Goal: Task Accomplishment & Management: Manage account settings

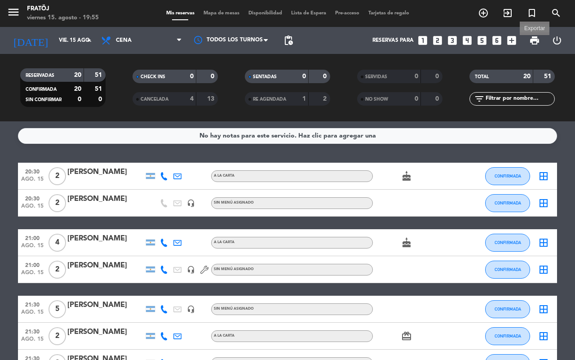
click at [537, 41] on span "print" at bounding box center [534, 40] width 11 height 11
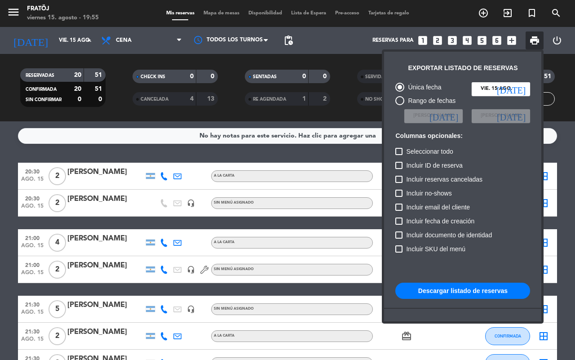
click at [438, 293] on button "Descargar listado de reservas" at bounding box center [462, 290] width 135 height 16
click at [322, 158] on div at bounding box center [287, 180] width 575 height 360
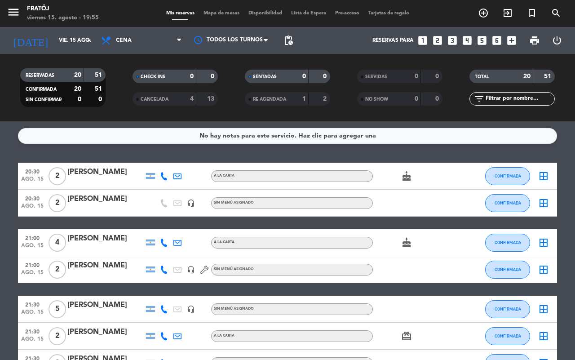
click at [99, 180] on div at bounding box center [105, 181] width 76 height 7
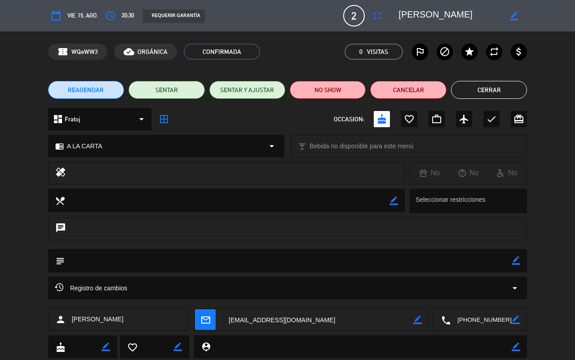
click at [511, 261] on textarea at bounding box center [288, 260] width 447 height 23
click at [517, 261] on icon "border_color" at bounding box center [515, 260] width 9 height 9
click at [495, 261] on textarea at bounding box center [288, 260] width 447 height 23
type textarea "CUMPLEAÑOS"
click at [514, 260] on icon at bounding box center [515, 260] width 9 height 9
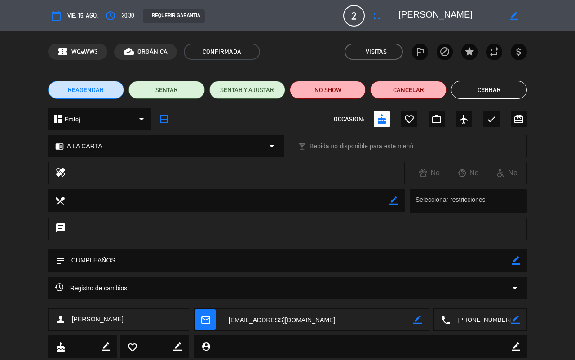
click at [494, 86] on button "Cerrar" at bounding box center [489, 90] width 76 height 18
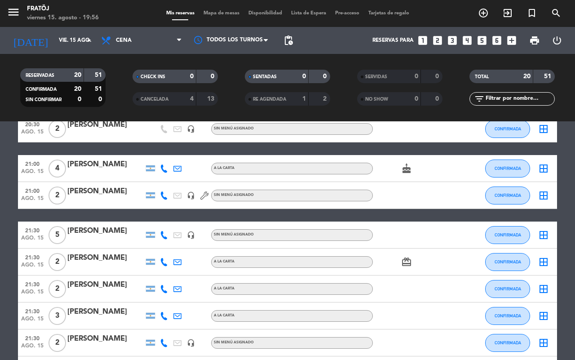
scroll to position [56, 0]
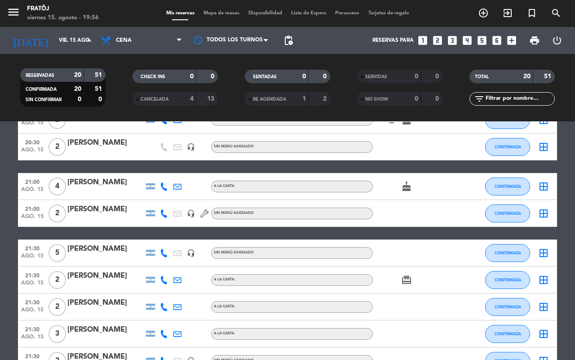
click at [100, 181] on div "[PERSON_NAME]" at bounding box center [105, 182] width 76 height 12
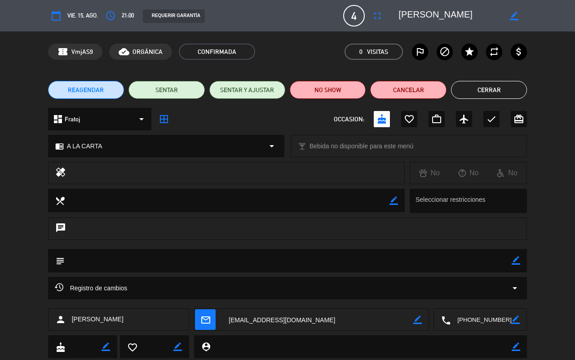
click at [514, 259] on icon "border_color" at bounding box center [515, 260] width 9 height 9
click at [486, 261] on textarea at bounding box center [288, 260] width 447 height 23
type textarea "CUMPLEAÑOS"
click at [521, 257] on div "subject" at bounding box center [287, 260] width 479 height 23
click at [519, 257] on icon at bounding box center [515, 260] width 9 height 9
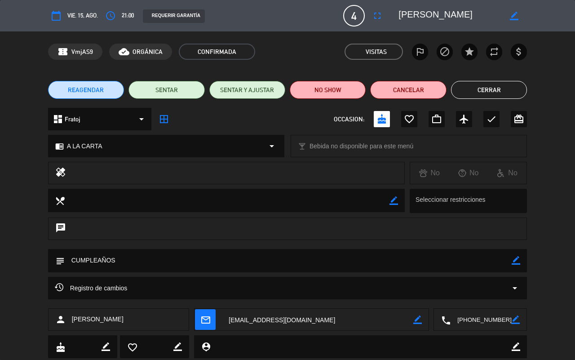
click at [485, 90] on button "Cerrar" at bounding box center [489, 90] width 76 height 18
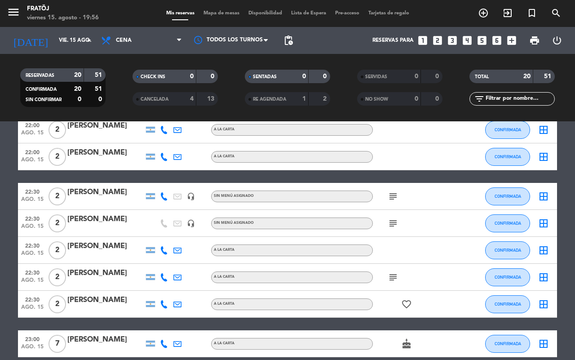
scroll to position [393, 0]
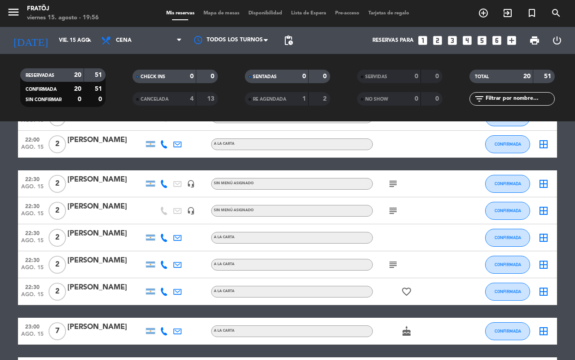
click at [390, 179] on icon "subject" at bounding box center [392, 183] width 11 height 11
click at [394, 212] on icon "subject" at bounding box center [392, 210] width 11 height 11
click at [392, 266] on icon "subject" at bounding box center [392, 264] width 11 height 11
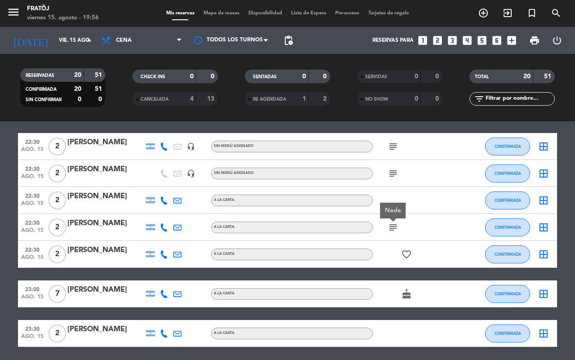
scroll to position [449, 0]
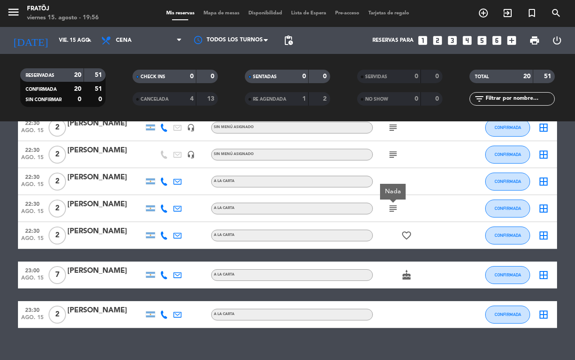
click at [97, 238] on div at bounding box center [105, 241] width 76 height 7
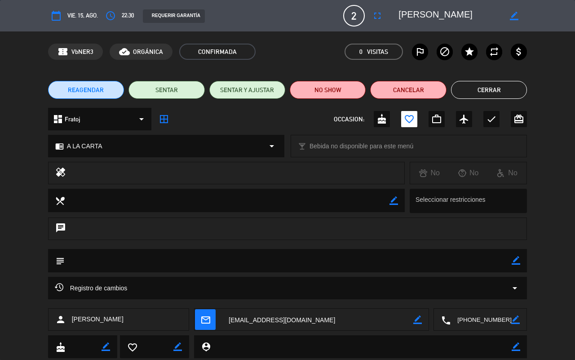
click at [513, 261] on icon "border_color" at bounding box center [515, 260] width 9 height 9
click at [490, 262] on textarea at bounding box center [288, 260] width 447 height 23
type textarea "ANIVERSARIO"
click at [515, 259] on icon at bounding box center [515, 260] width 9 height 9
click at [493, 91] on button "Cerrar" at bounding box center [489, 90] width 76 height 18
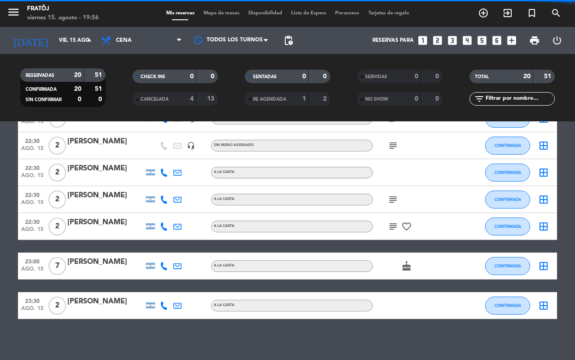
scroll to position [462, 0]
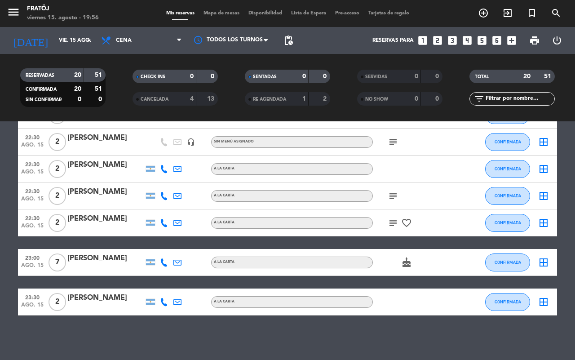
click at [83, 251] on div "23:00 ago. 15 7 [PERSON_NAME] A [PERSON_NAME] cake CONFIRMADA border_all" at bounding box center [287, 262] width 539 height 27
click at [127, 260] on div "[PERSON_NAME]" at bounding box center [105, 258] width 76 height 12
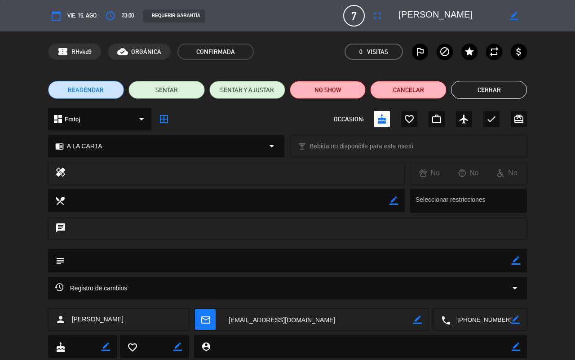
click at [511, 264] on textarea at bounding box center [288, 260] width 447 height 23
click at [504, 263] on textarea at bounding box center [288, 260] width 447 height 23
click at [517, 260] on icon "border_color" at bounding box center [515, 260] width 9 height 9
click at [509, 259] on textarea at bounding box center [288, 260] width 447 height 23
type textarea "CUMPLEAÑOS"
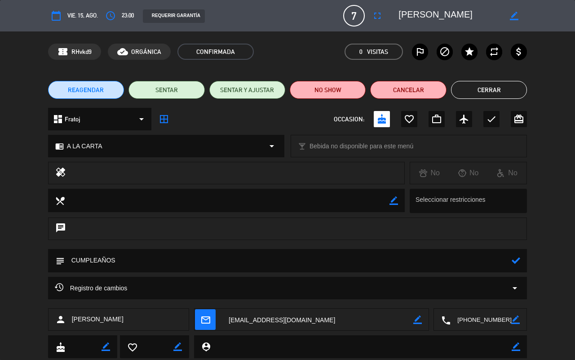
click at [515, 259] on icon at bounding box center [515, 260] width 9 height 9
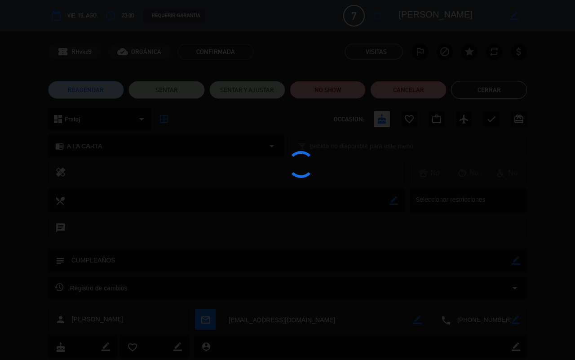
click at [485, 88] on button "Cerrar" at bounding box center [489, 90] width 76 height 18
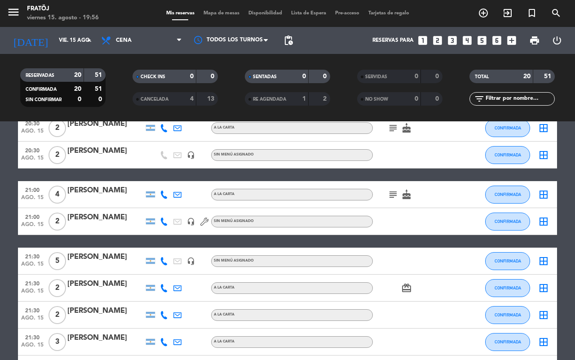
scroll to position [0, 0]
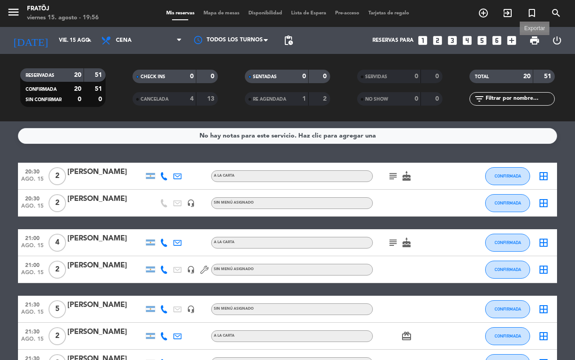
click at [535, 38] on span "print" at bounding box center [534, 40] width 11 height 11
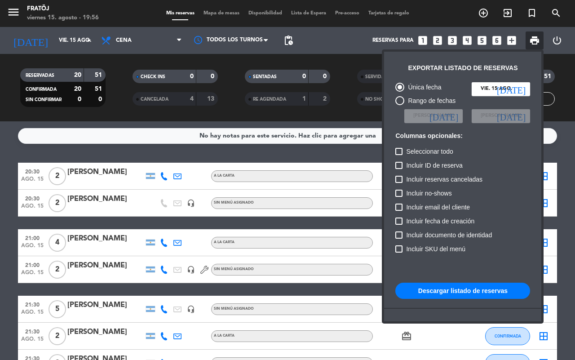
click at [421, 286] on button "Descargar listado de reservas" at bounding box center [462, 290] width 135 height 16
click at [0, 219] on div at bounding box center [287, 180] width 575 height 360
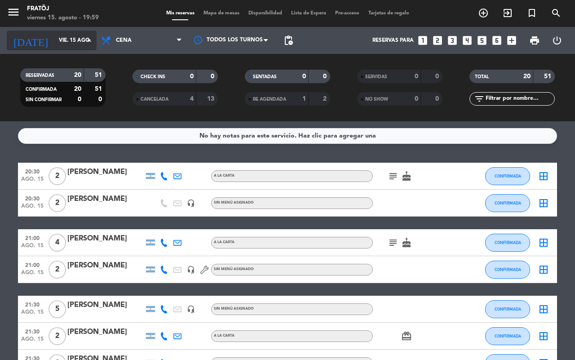
click at [75, 40] on input "vie. 15 ago." at bounding box center [89, 40] width 71 height 15
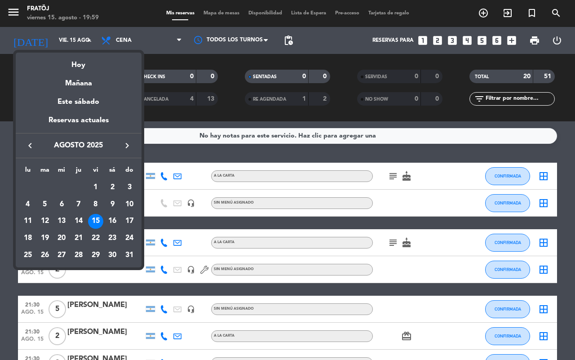
click at [92, 219] on div "15" at bounding box center [95, 221] width 15 height 15
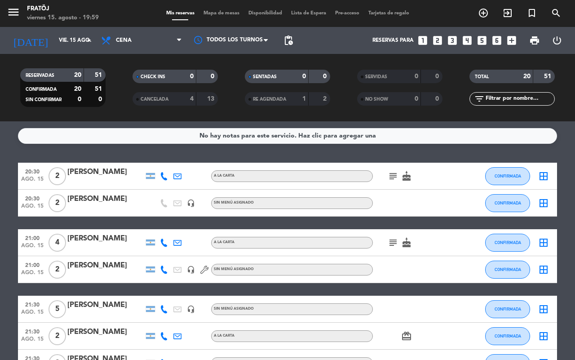
click at [439, 45] on icon "looks_two" at bounding box center [437, 41] width 12 height 12
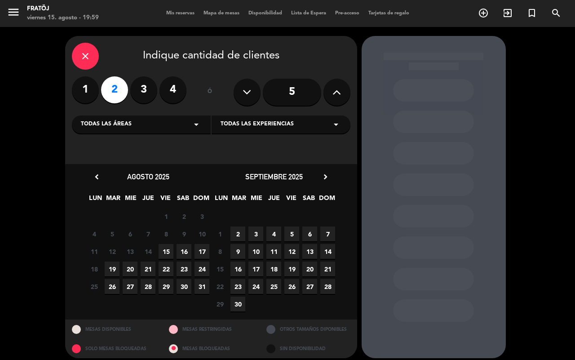
click at [167, 249] on span "15" at bounding box center [165, 251] width 15 height 15
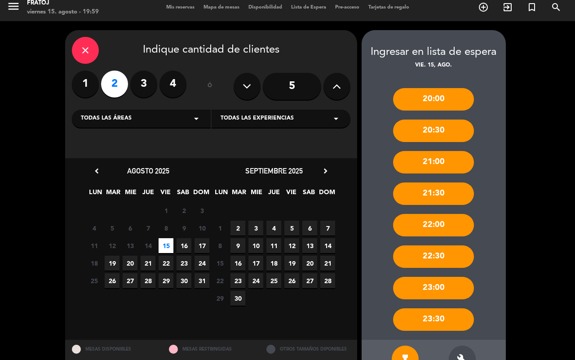
click at [438, 226] on div "22:00" at bounding box center [433, 225] width 81 height 22
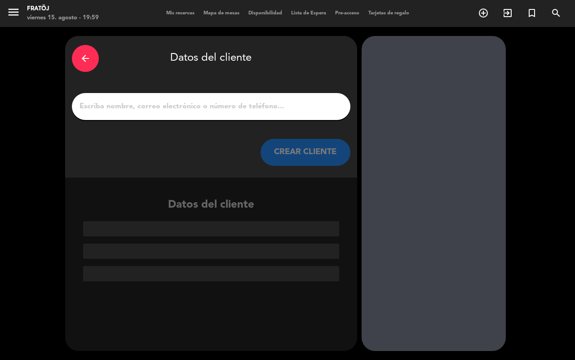
click at [216, 114] on div at bounding box center [211, 106] width 278 height 27
click at [216, 103] on input "1" at bounding box center [211, 106] width 265 height 13
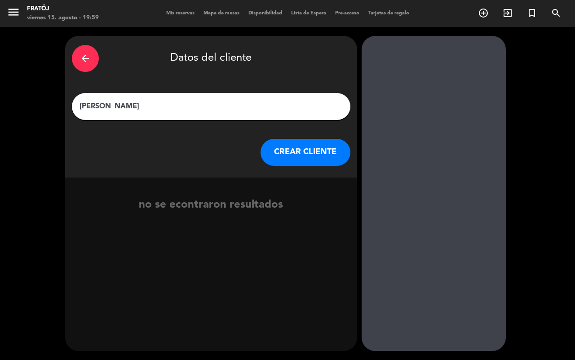
type input "[PERSON_NAME]"
click at [270, 154] on button "CREAR CLIENTE" at bounding box center [305, 152] width 90 height 27
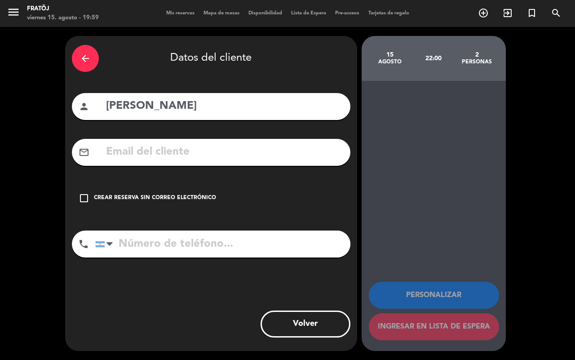
click at [163, 198] on div "Crear reserva sin correo electrónico" at bounding box center [155, 198] width 122 height 9
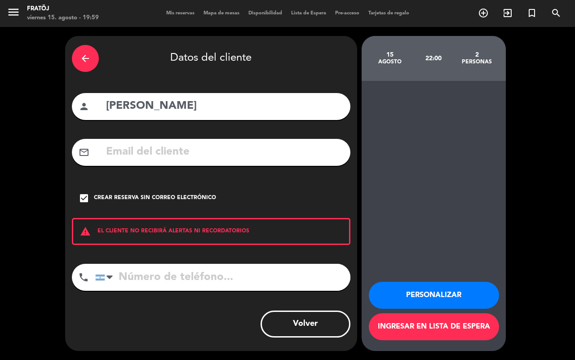
click at [78, 59] on div "arrow_back" at bounding box center [85, 58] width 27 height 27
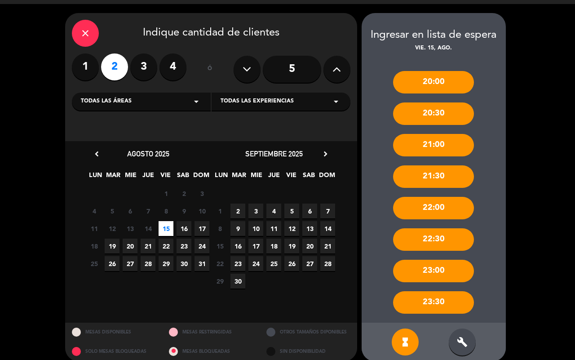
scroll to position [33, 0]
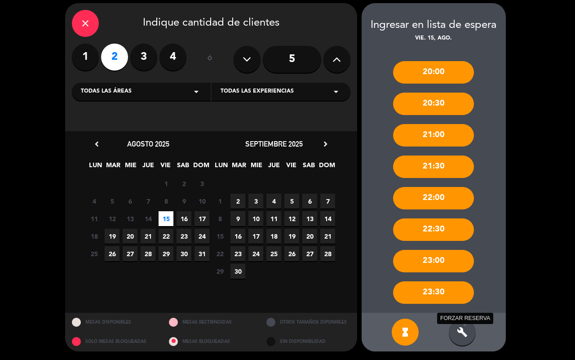
click at [461, 330] on icon "build" at bounding box center [462, 331] width 11 height 11
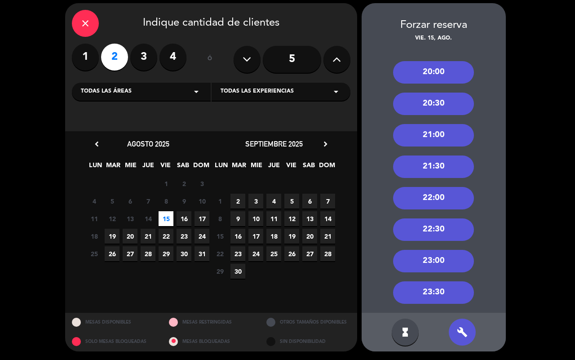
click at [438, 168] on div "21:30" at bounding box center [433, 166] width 81 height 22
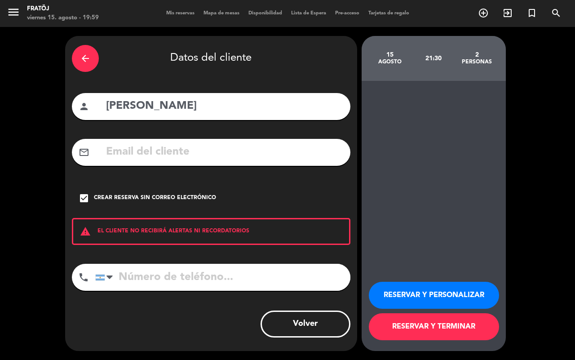
scroll to position [0, 0]
drag, startPoint x: 92, startPoint y: 63, endPoint x: 103, endPoint y: 66, distance: 11.4
click at [92, 62] on div "arrow_back" at bounding box center [85, 58] width 27 height 27
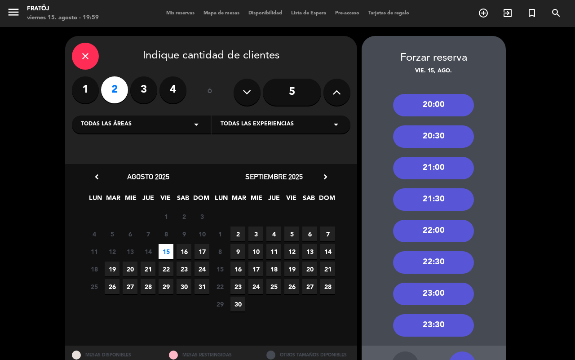
click at [448, 235] on div "22:00" at bounding box center [433, 231] width 81 height 22
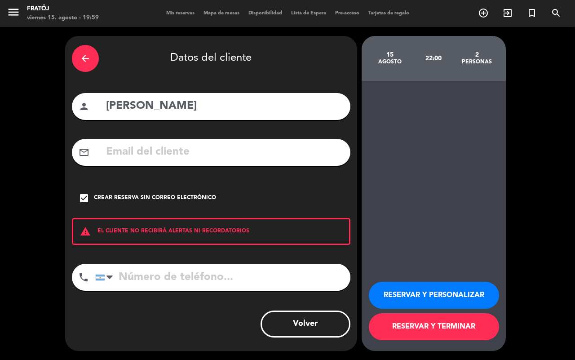
click at [417, 328] on button "RESERVAR Y TERMINAR" at bounding box center [434, 326] width 130 height 27
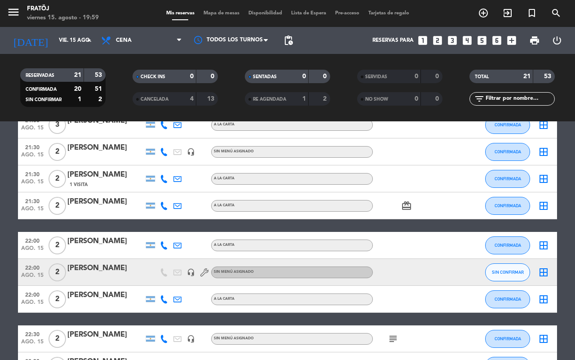
scroll to position [264, 0]
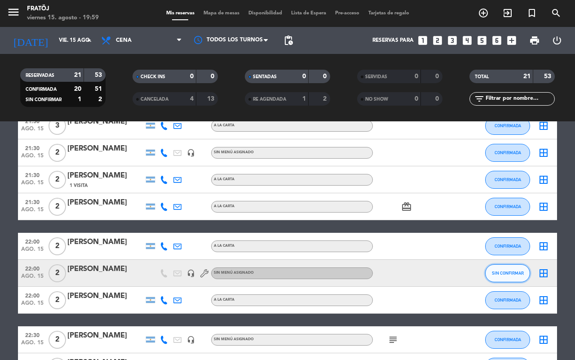
click at [503, 273] on span "SIN CONFIRMAR" at bounding box center [508, 272] width 32 height 5
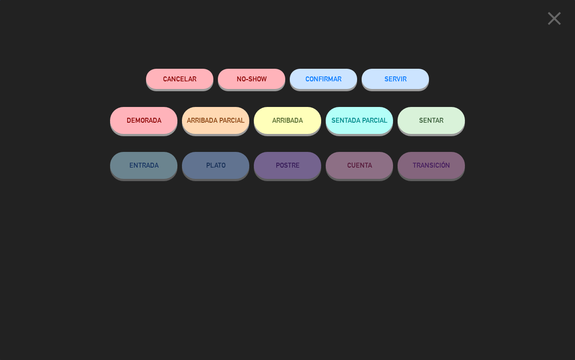
click at [333, 75] on span "CONFIRMAR" at bounding box center [323, 79] width 36 height 8
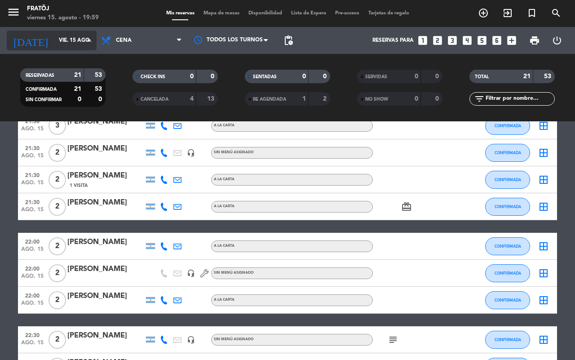
click at [54, 45] on input "vie. 15 ago." at bounding box center [89, 40] width 71 height 15
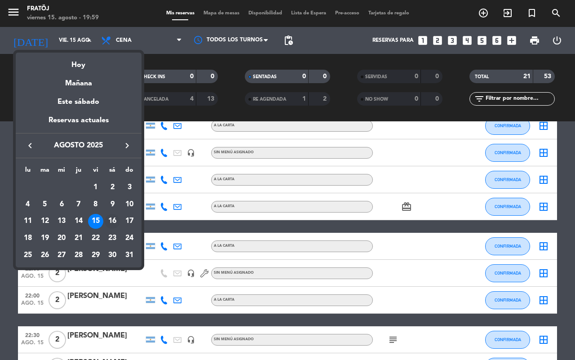
click at [111, 219] on div "16" at bounding box center [112, 221] width 15 height 15
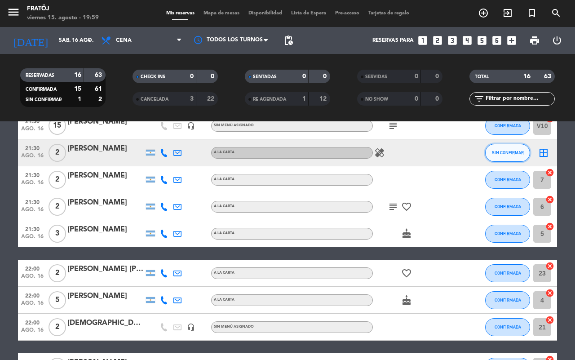
click at [510, 151] on span "SIN CONFIRMAR" at bounding box center [508, 152] width 32 height 5
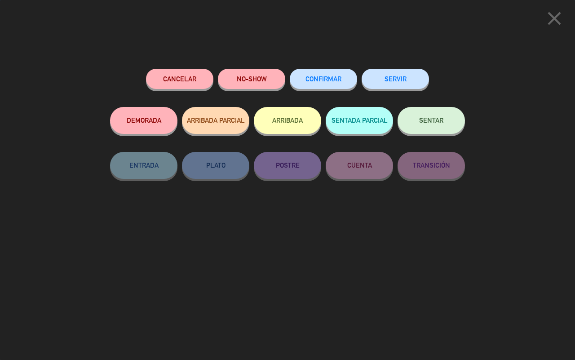
click at [335, 70] on div "CONFIRMAR" at bounding box center [323, 88] width 67 height 38
click at [322, 75] on button "CONFIRMAR" at bounding box center [323, 79] width 67 height 20
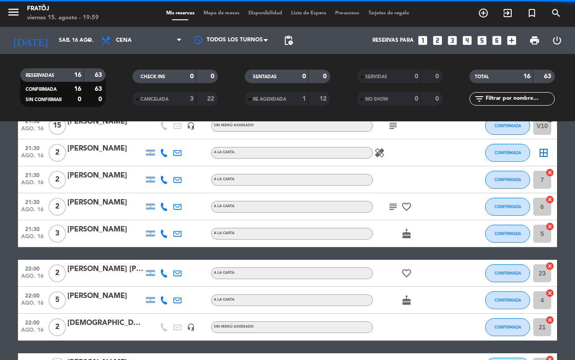
click at [383, 148] on icon "healing" at bounding box center [379, 152] width 11 height 11
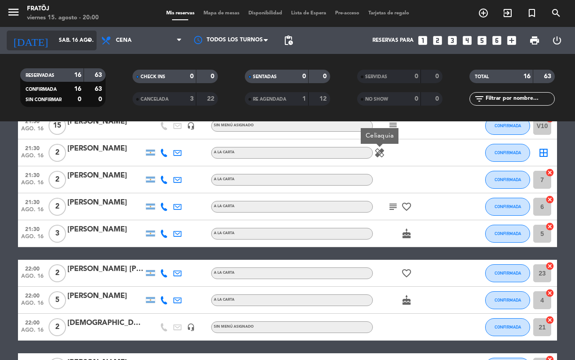
click at [54, 40] on input "sáb. 16 ago." at bounding box center [89, 40] width 71 height 15
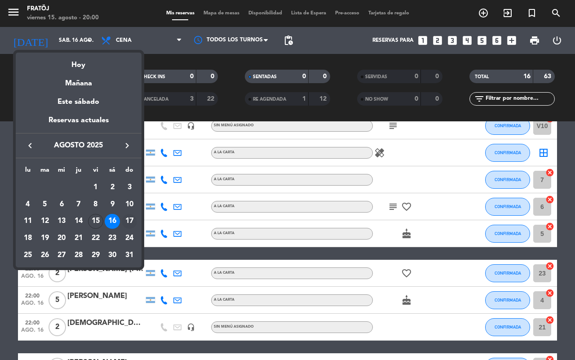
click at [128, 218] on div "17" at bounding box center [129, 221] width 15 height 15
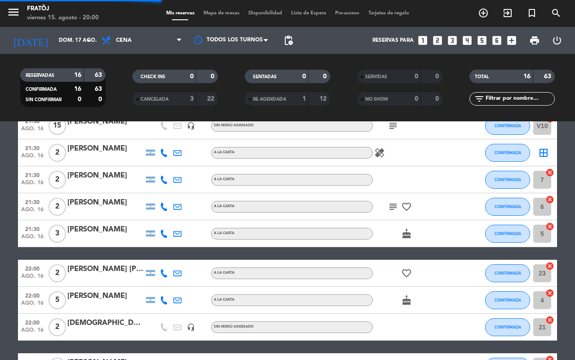
scroll to position [0, 0]
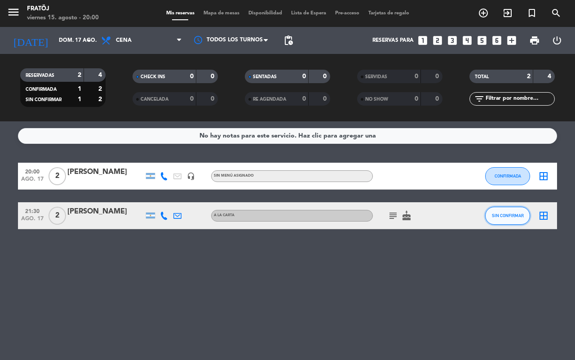
click at [512, 214] on span "SIN CONFIRMAR" at bounding box center [508, 215] width 32 height 5
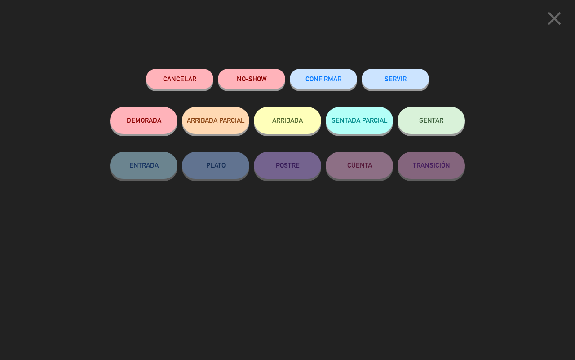
click at [302, 75] on button "CONFIRMAR" at bounding box center [323, 79] width 67 height 20
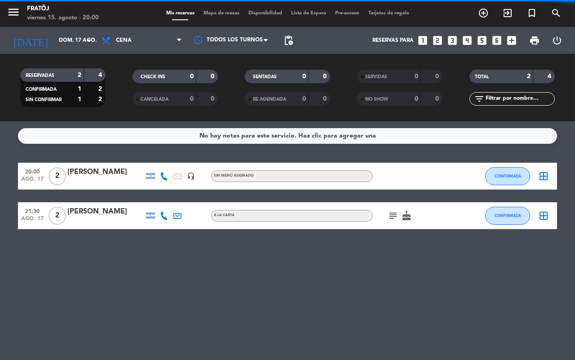
click at [395, 214] on icon "subject" at bounding box center [392, 215] width 11 height 11
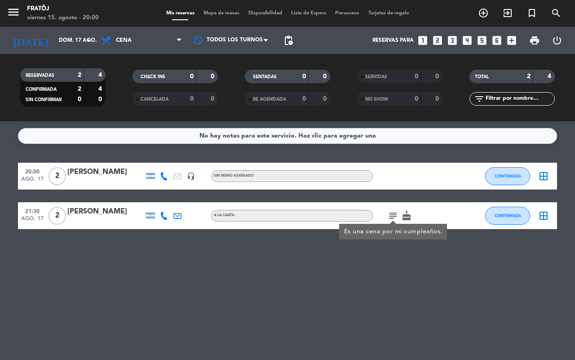
click at [352, 281] on div "No hay notas para este servicio. Haz clic para agregar una 20:00 ago. 17 2 [PER…" at bounding box center [287, 240] width 575 height 238
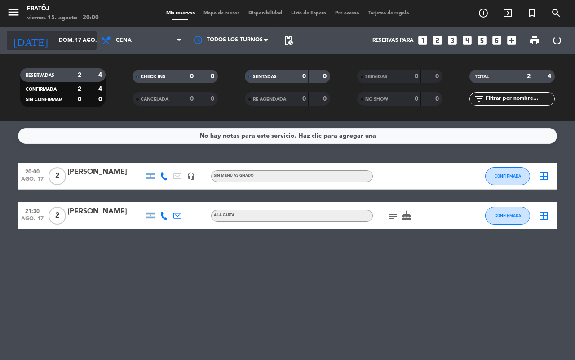
click at [73, 42] on input "dom. 17 ago." at bounding box center [89, 40] width 71 height 15
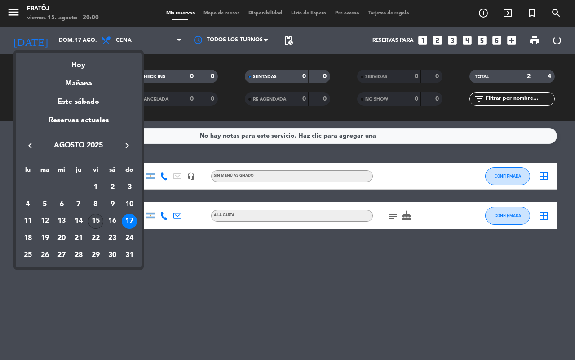
click at [97, 220] on div "15" at bounding box center [95, 221] width 15 height 15
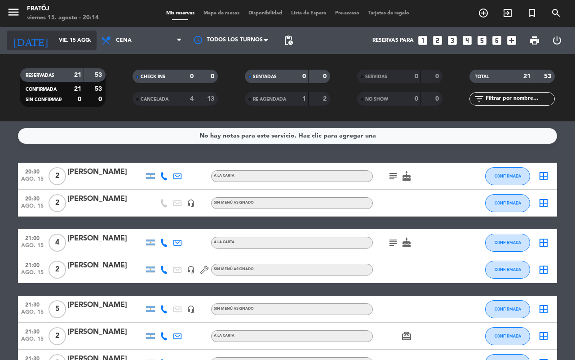
click at [63, 37] on input "vie. 15 ago." at bounding box center [89, 40] width 71 height 15
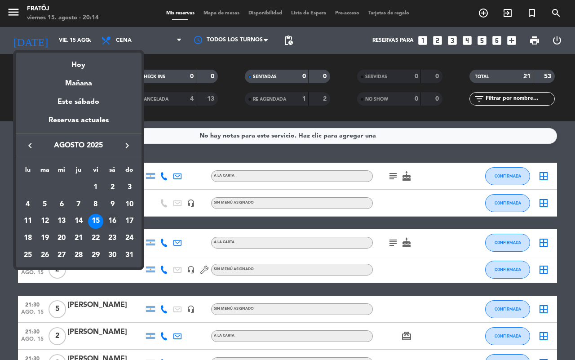
click at [115, 217] on div "16" at bounding box center [112, 221] width 15 height 15
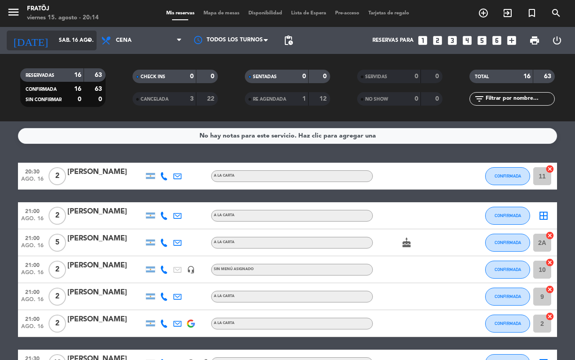
click at [70, 46] on input "sáb. 16 ago." at bounding box center [89, 40] width 71 height 15
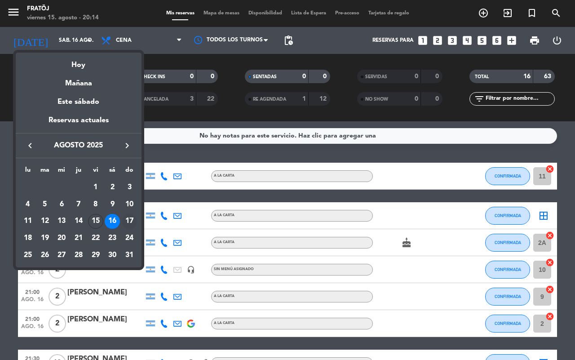
click at [129, 219] on div "17" at bounding box center [129, 221] width 15 height 15
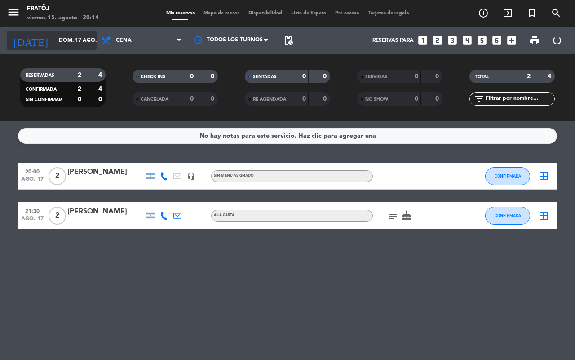
click at [54, 41] on input "dom. 17 ago." at bounding box center [89, 40] width 71 height 15
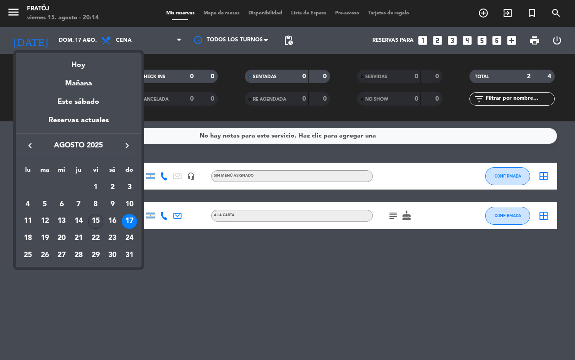
click at [94, 221] on div "15" at bounding box center [95, 221] width 15 height 15
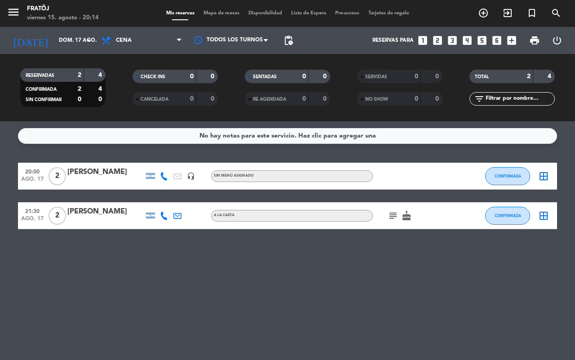
type input "vie. 15 ago."
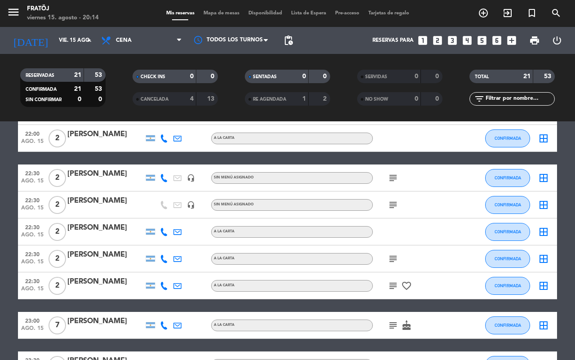
scroll to position [489, 0]
